Goal: Task Accomplishment & Management: Manage account settings

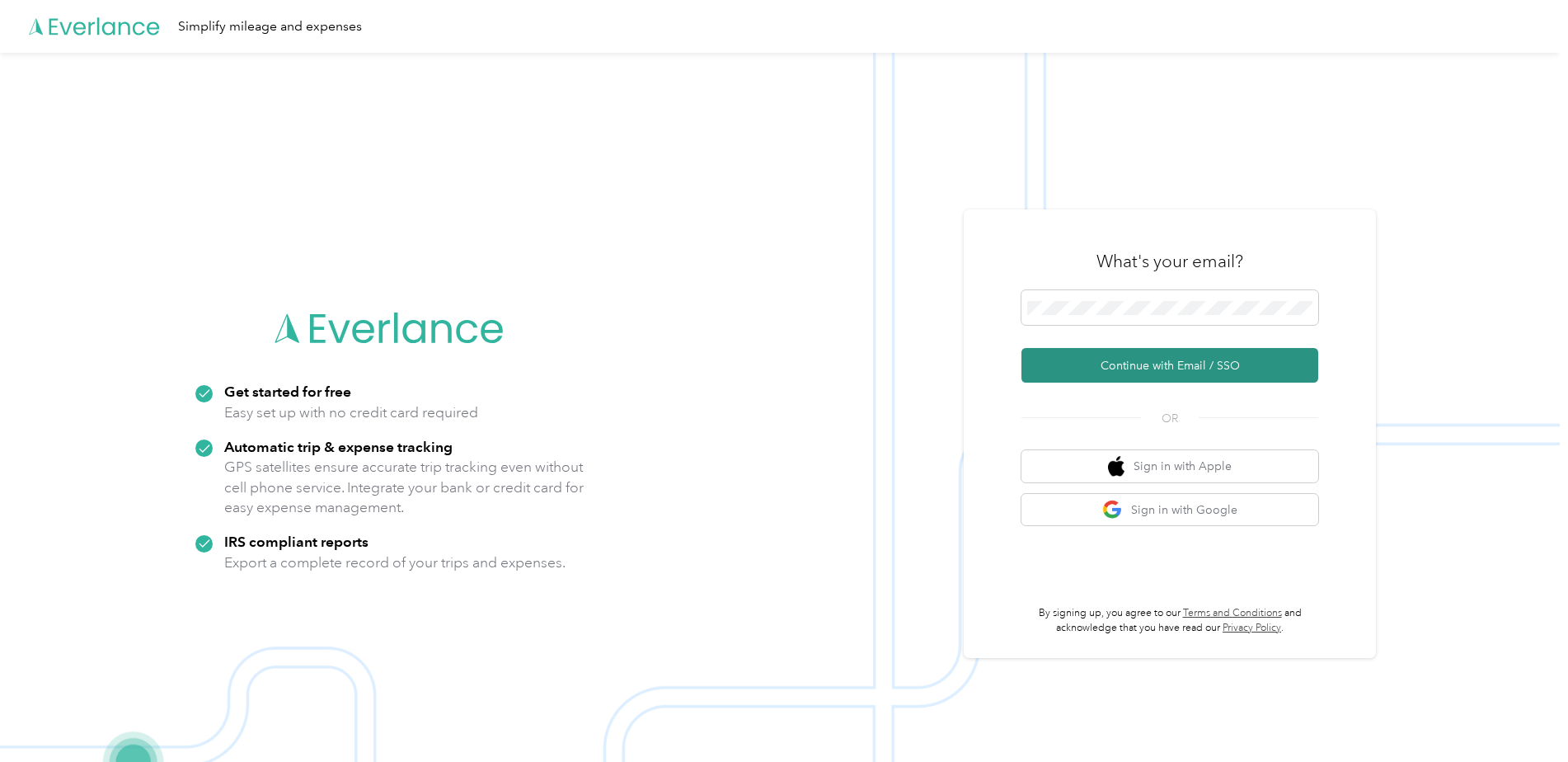
click at [1166, 356] on button "Continue with Email / SSO" at bounding box center [1170, 365] width 297 height 35
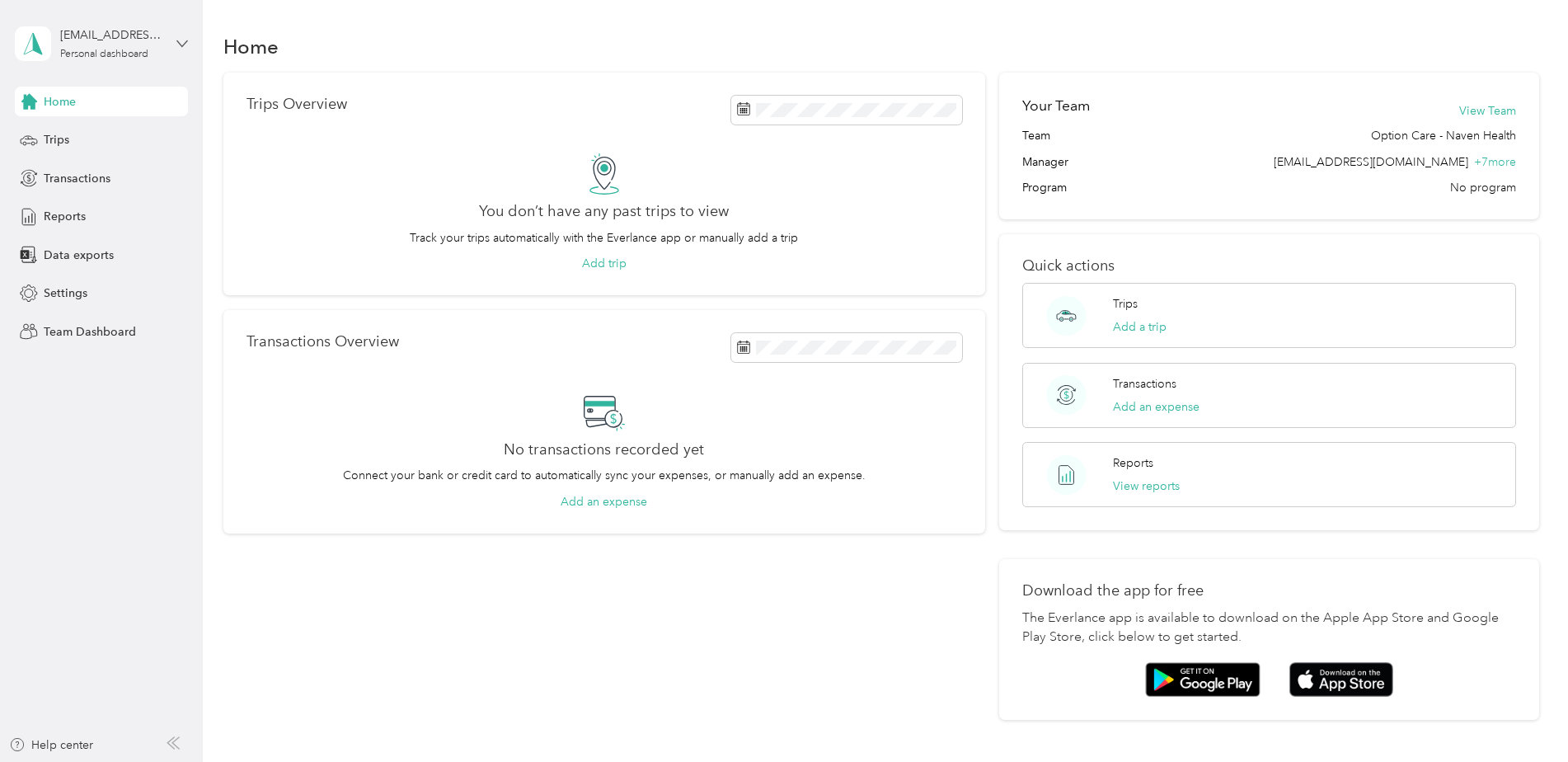
click at [178, 39] on icon at bounding box center [182, 43] width 12 height 12
click at [98, 137] on div "Team dashboard" at bounding box center [73, 136] width 88 height 18
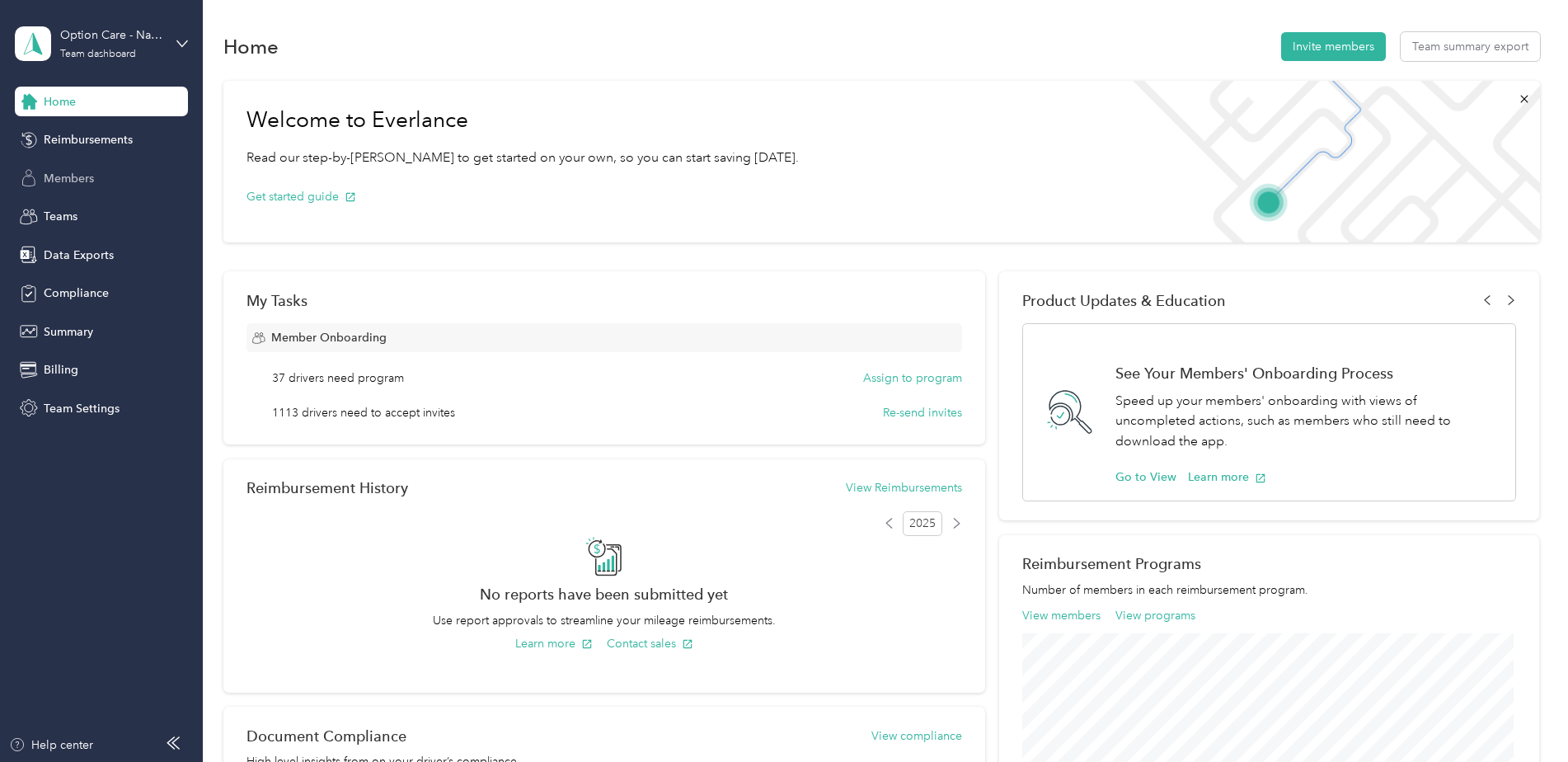
click at [88, 166] on div "Members" at bounding box center [101, 177] width 173 height 29
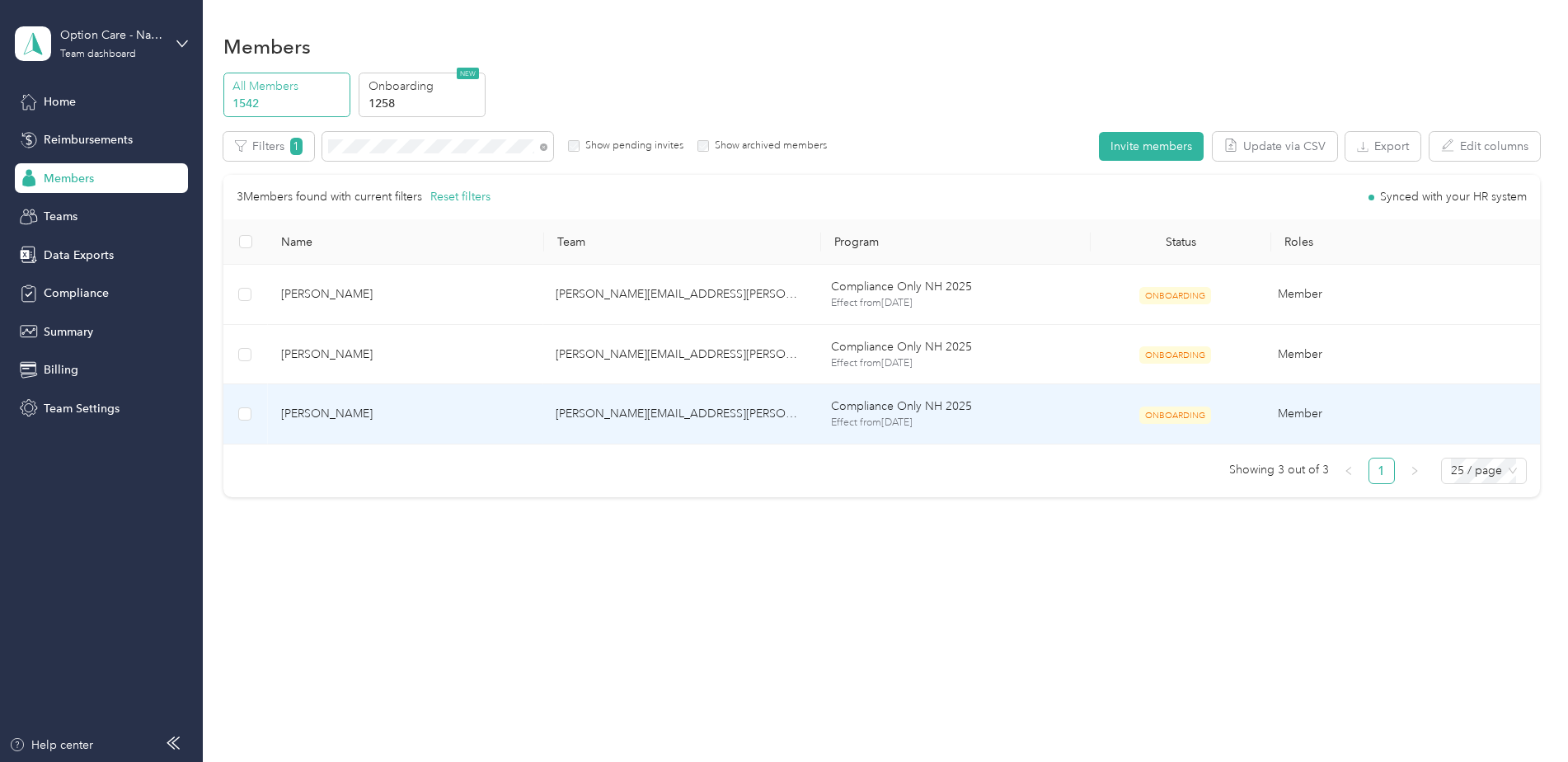
click at [510, 411] on span "Suzanne Tullon" at bounding box center [405, 413] width 249 height 18
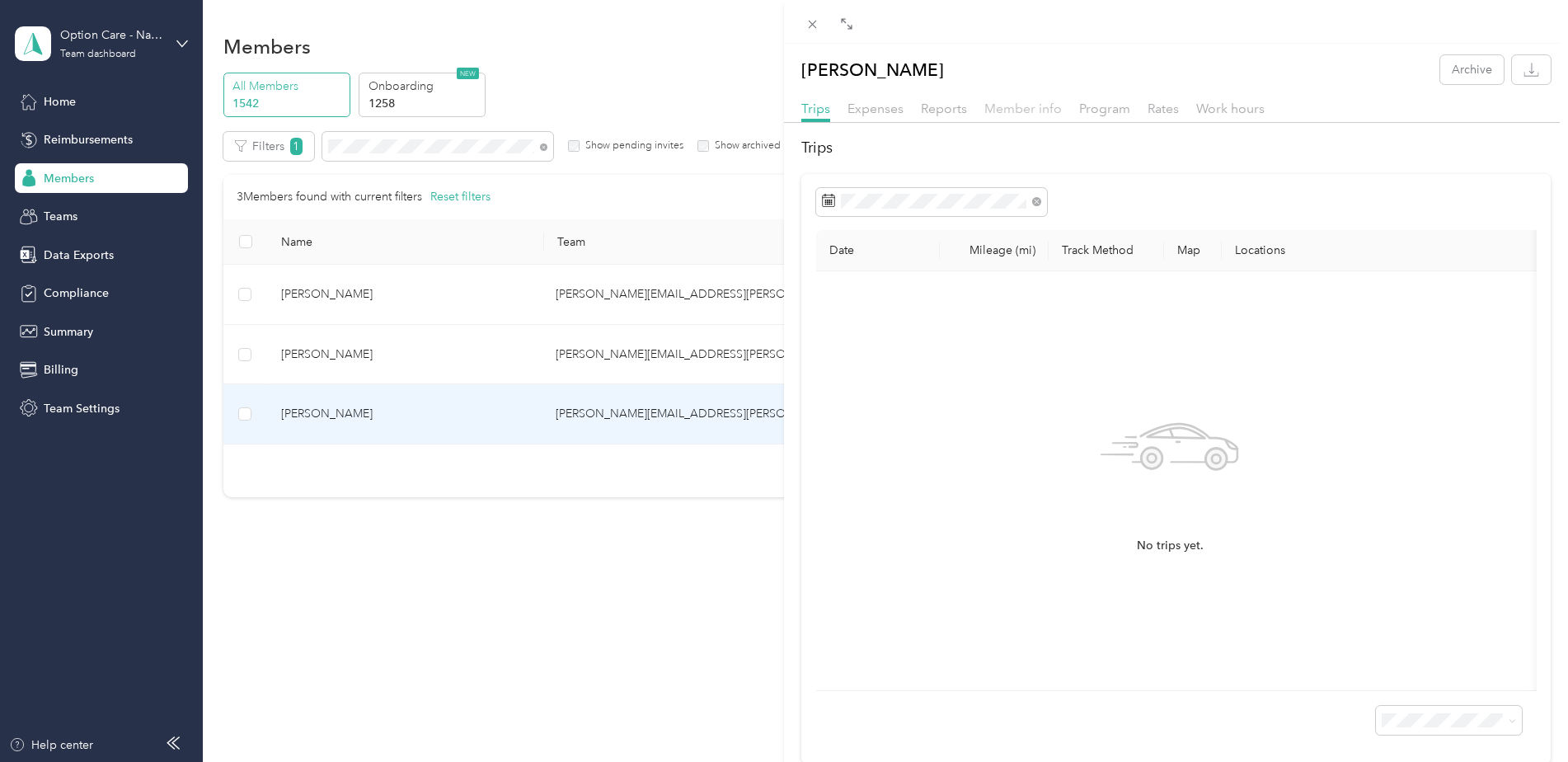
click at [1038, 106] on span "Member info" at bounding box center [1023, 108] width 77 height 16
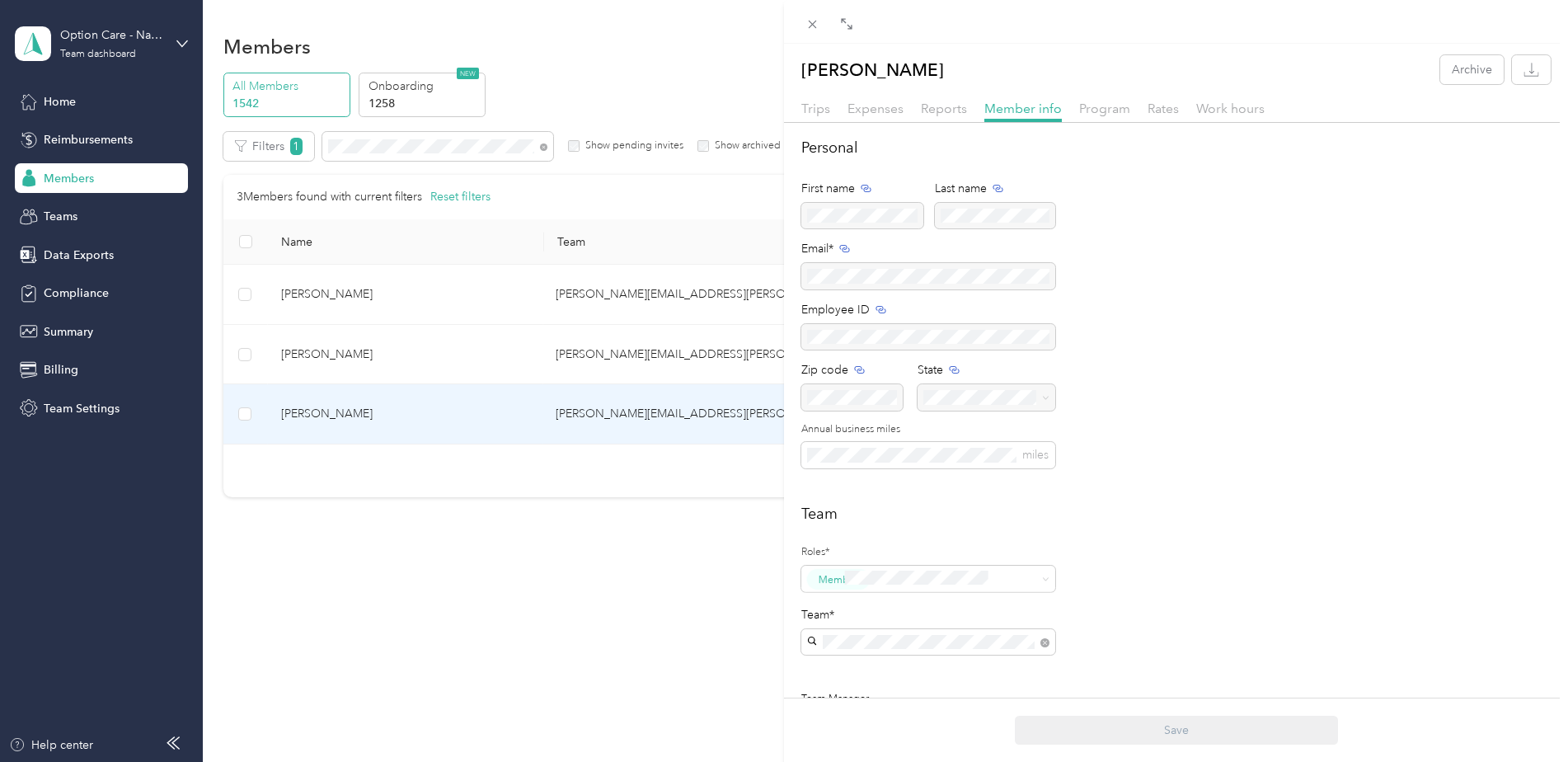
click at [1102, 99] on div "Program" at bounding box center [1105, 109] width 51 height 20
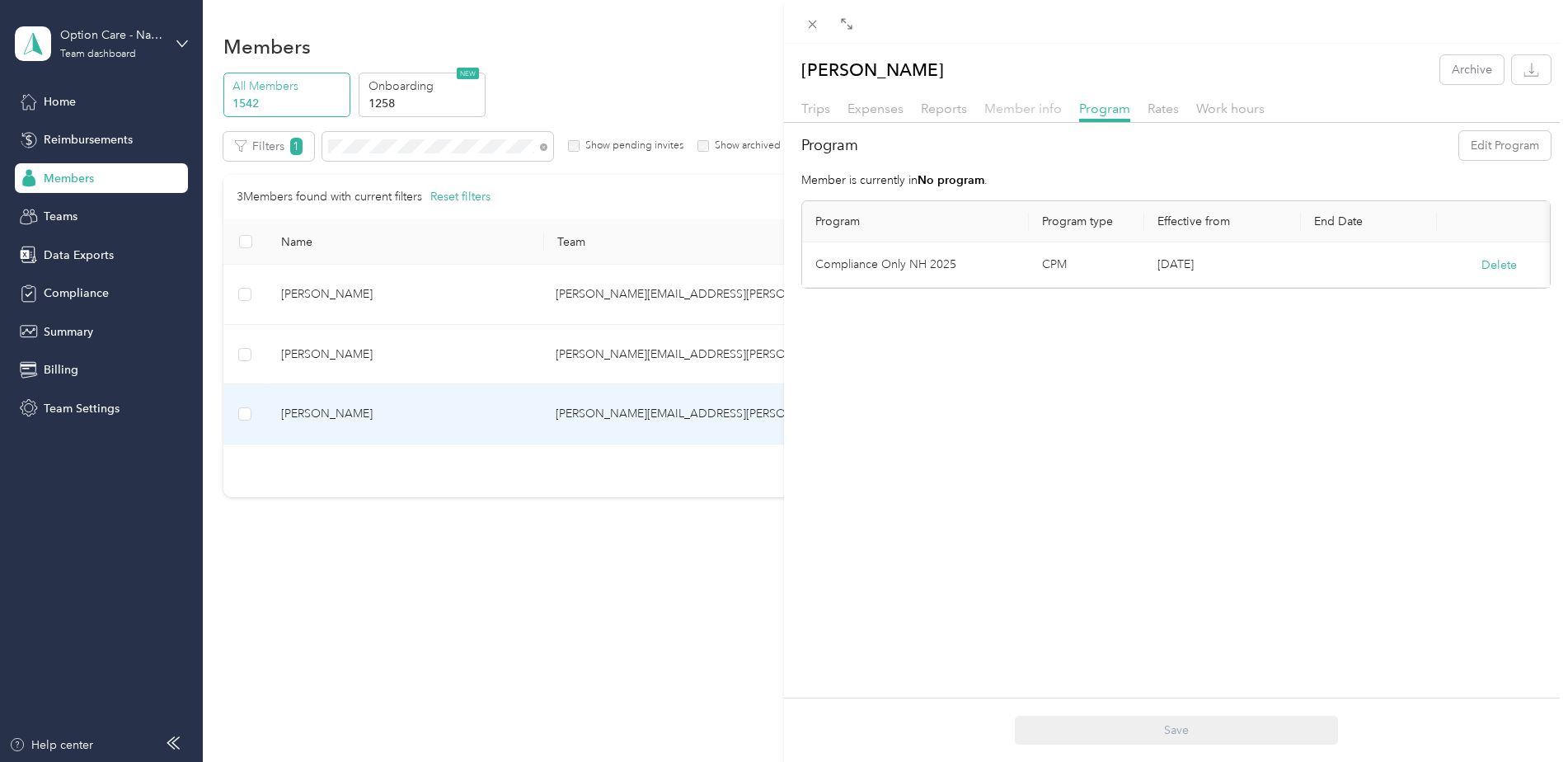
click at [1036, 100] on span "Member info" at bounding box center [1023, 108] width 77 height 16
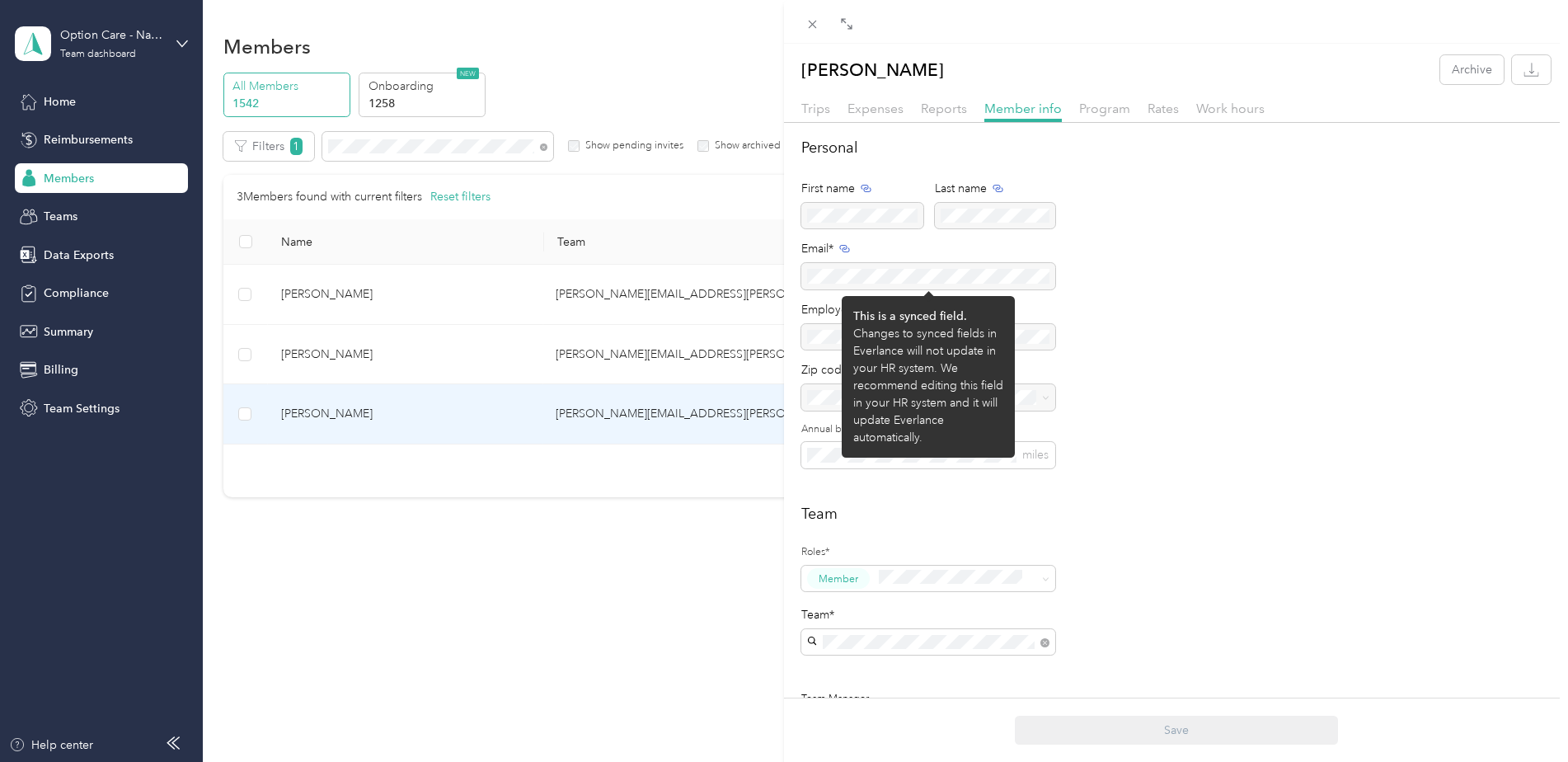
drag, startPoint x: 1002, startPoint y: 274, endPoint x: 835, endPoint y: 271, distance: 167.0
click at [835, 271] on div at bounding box center [929, 277] width 254 height 27
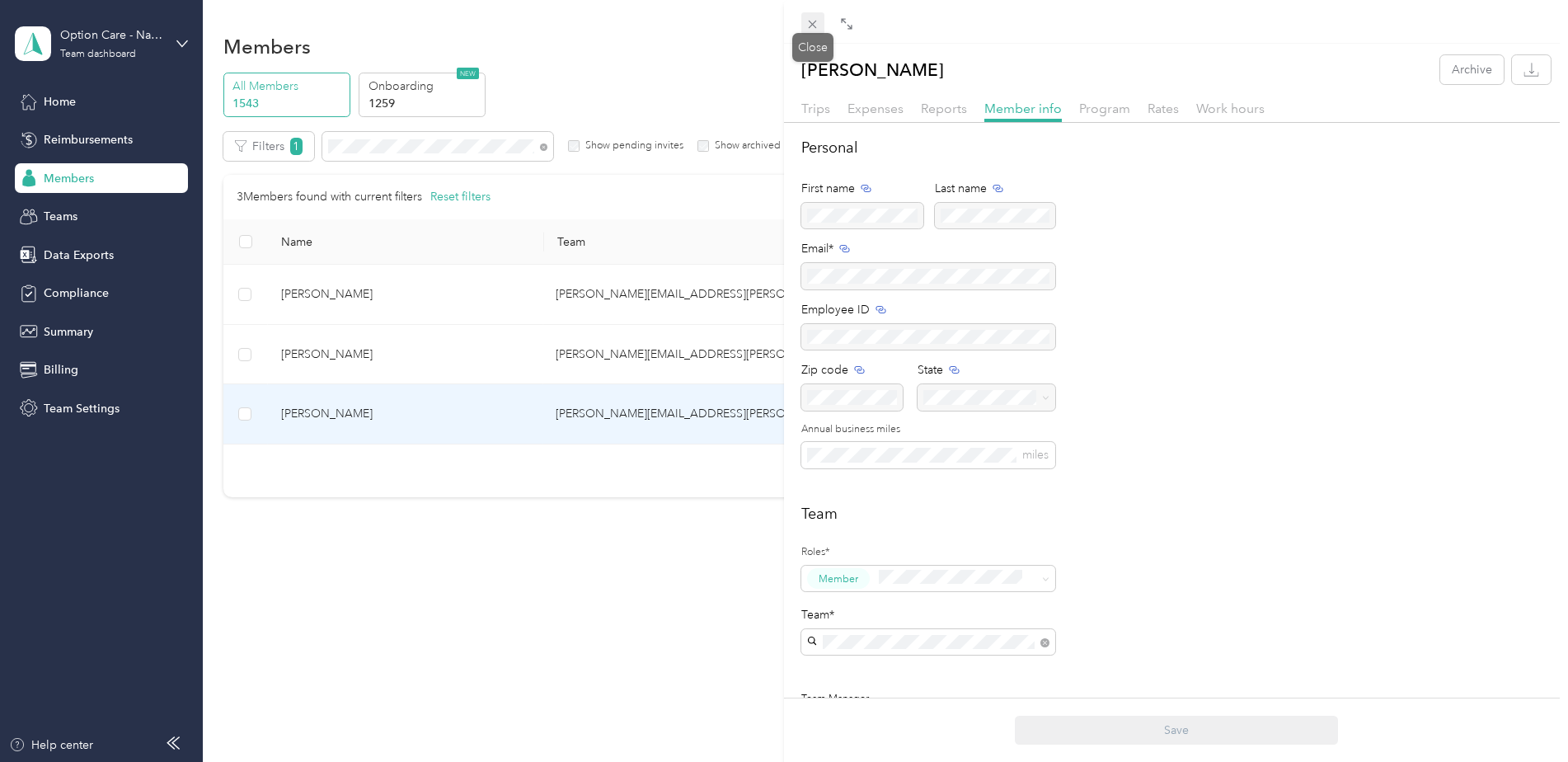
click at [816, 23] on icon at bounding box center [812, 25] width 14 height 14
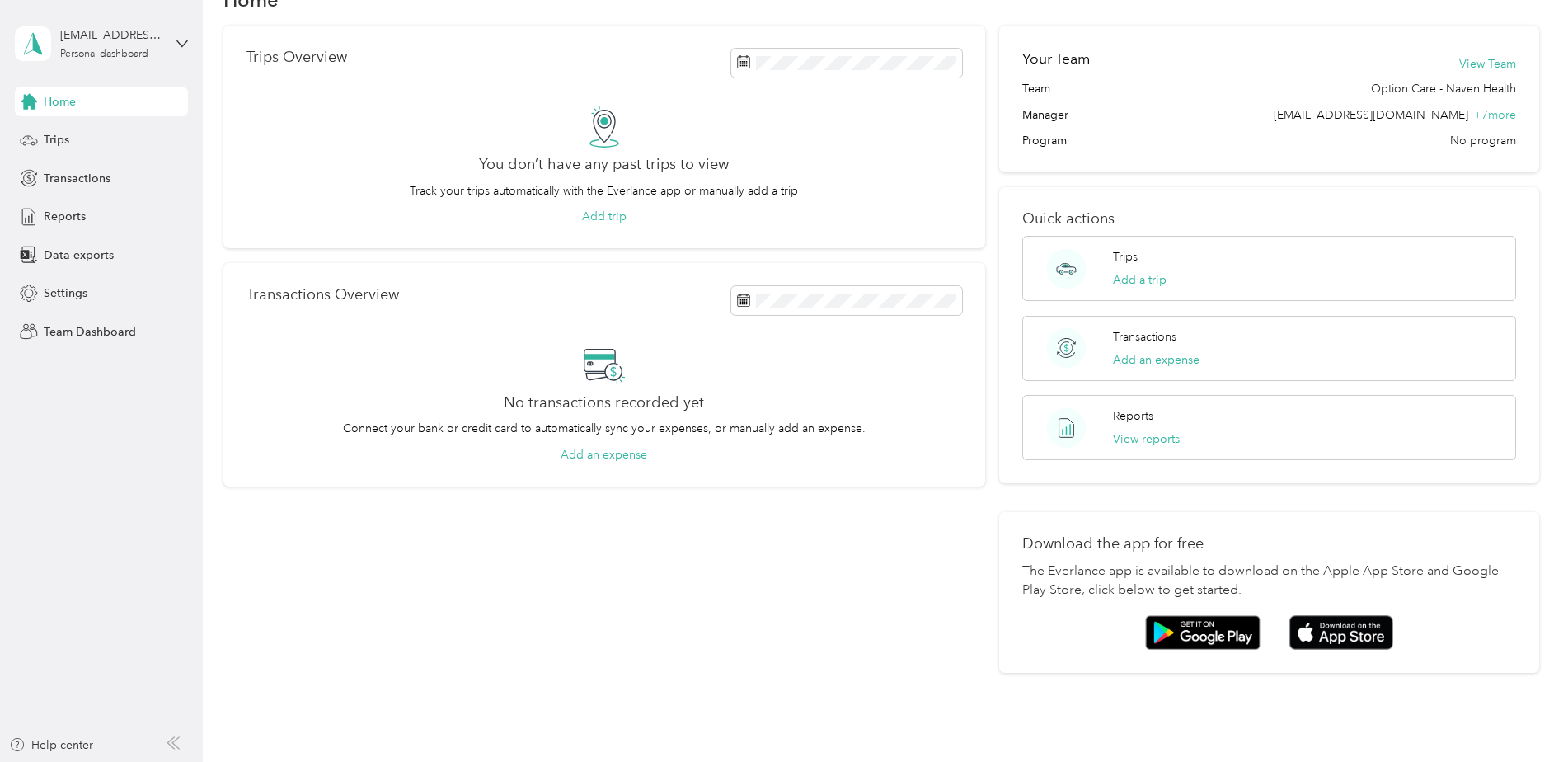
scroll to position [129, 0]
